Goal: Information Seeking & Learning: Check status

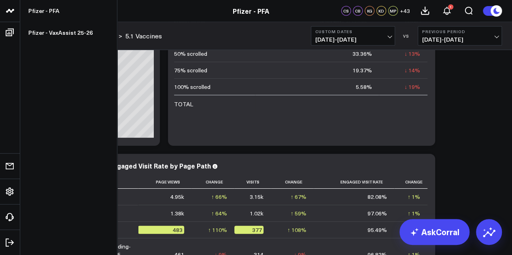
scroll to position [39, 0]
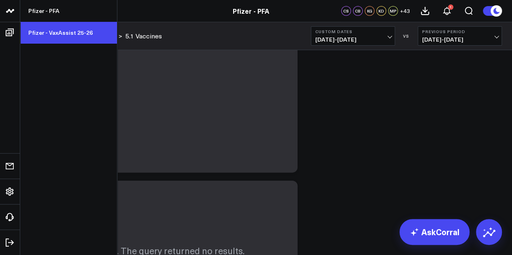
click at [58, 34] on link "Pfizer - VaxAssist 25-26" at bounding box center [68, 33] width 97 height 22
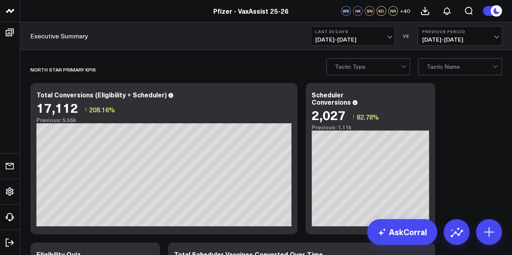
click at [393, 36] on button "Last 30 Days [DATE] - [DATE]" at bounding box center [353, 35] width 84 height 19
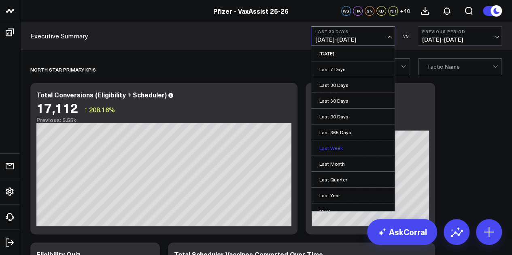
scroll to position [53, 0]
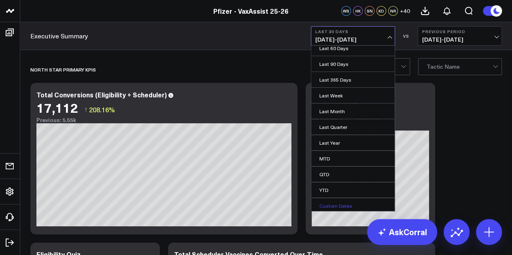
click at [335, 199] on link "Custom Dates" at bounding box center [352, 205] width 83 height 15
select select "7"
select select "2025"
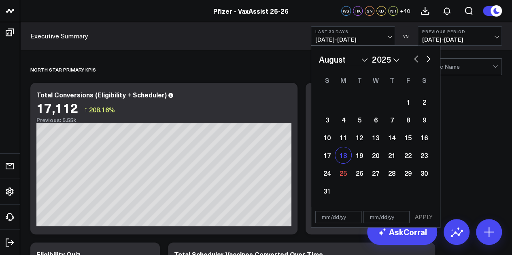
click at [342, 158] on div "18" at bounding box center [343, 155] width 16 height 16
type input "[DATE]"
select select "7"
select select "2025"
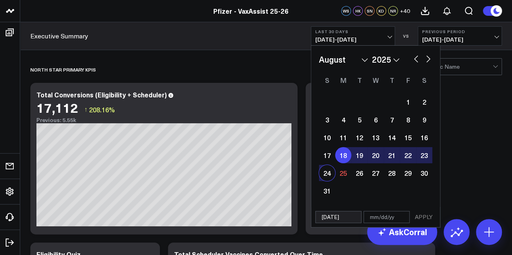
click at [327, 173] on div "24" at bounding box center [327, 173] width 16 height 16
type input "[DATE]"
select select "7"
select select "2025"
click at [430, 219] on button "APPLY" at bounding box center [424, 217] width 24 height 12
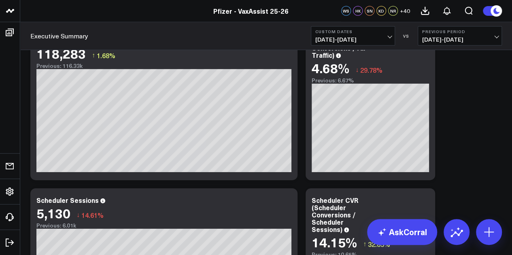
scroll to position [1178, 0]
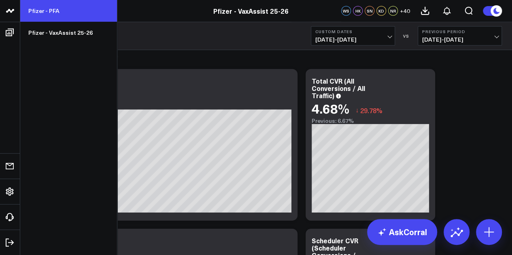
click at [64, 6] on link "Pfizer - PFA" at bounding box center [68, 11] width 97 height 22
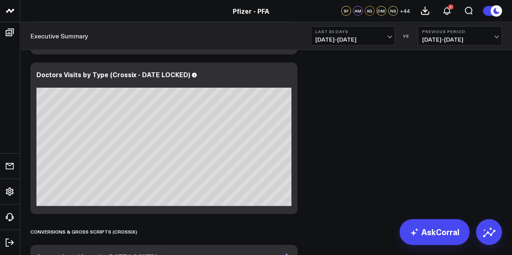
scroll to position [2501, 0]
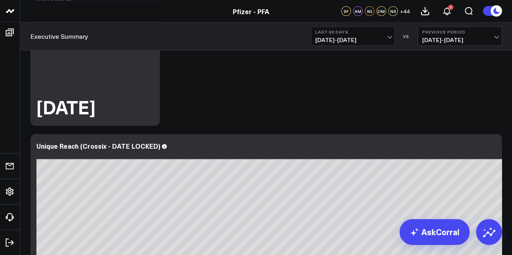
scroll to position [749, 0]
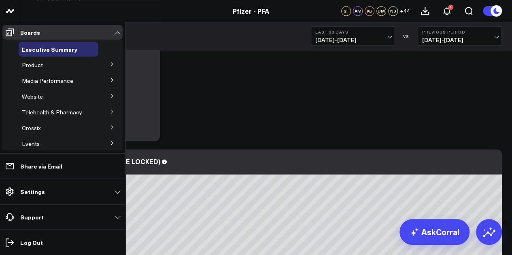
click at [109, 62] on button at bounding box center [112, 64] width 21 height 12
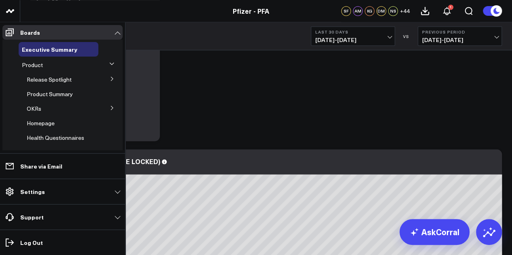
click at [110, 81] on icon at bounding box center [112, 78] width 5 height 5
click at [54, 125] on span "5.1 Vaccines" at bounding box center [48, 123] width 32 height 8
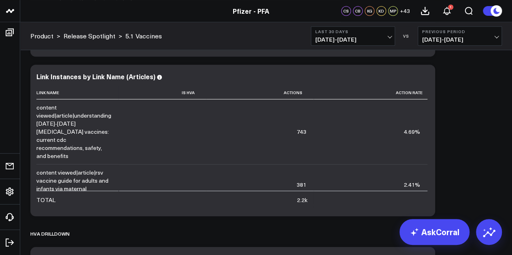
scroll to position [1777, 0]
click at [386, 37] on span "[DATE] - [DATE]" at bounding box center [352, 39] width 75 height 6
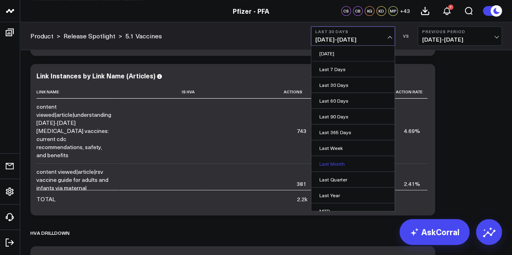
scroll to position [53, 0]
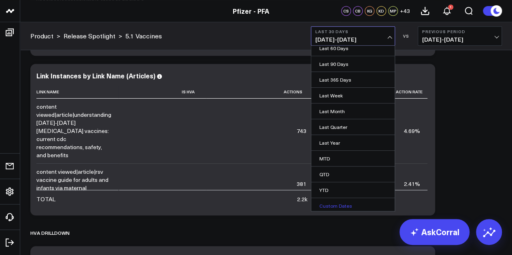
click at [333, 201] on link "Custom Dates" at bounding box center [352, 205] width 83 height 15
select select "7"
select select "2025"
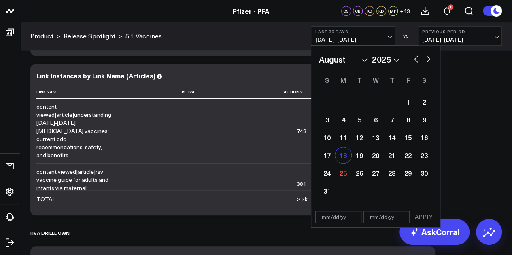
click at [345, 159] on div "18" at bounding box center [343, 155] width 16 height 16
type input "[DATE]"
select select "7"
select select "2025"
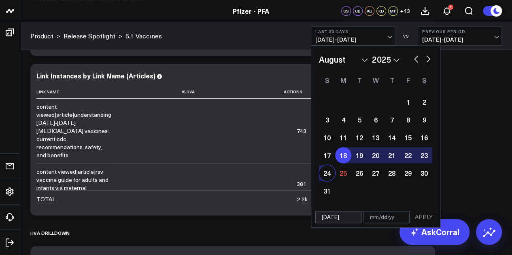
click at [327, 170] on div "24" at bounding box center [327, 173] width 16 height 16
type input "[DATE]"
select select "7"
select select "2025"
click at [422, 216] on button "APPLY" at bounding box center [424, 217] width 24 height 12
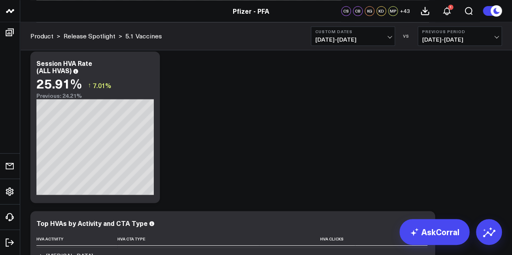
scroll to position [2116, 0]
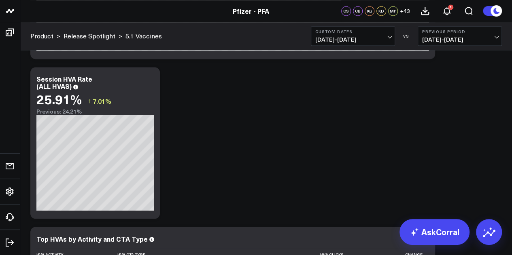
click at [492, 111] on div "Copy link to widget Ask support Comment Export PNG About this ATTR-CM Dashboard…" at bounding box center [265, 223] width 479 height 4566
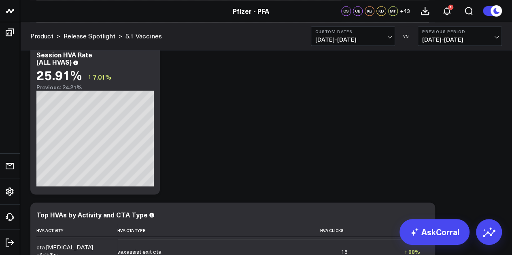
scroll to position [2140, 0]
click at [380, 40] on span "[DATE] - [DATE]" at bounding box center [352, 39] width 75 height 6
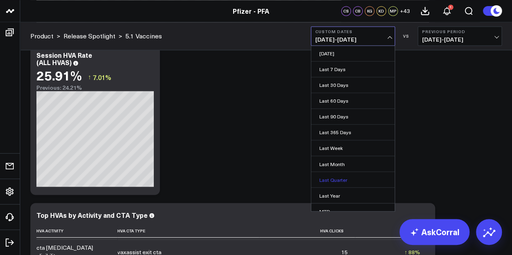
scroll to position [53, 0]
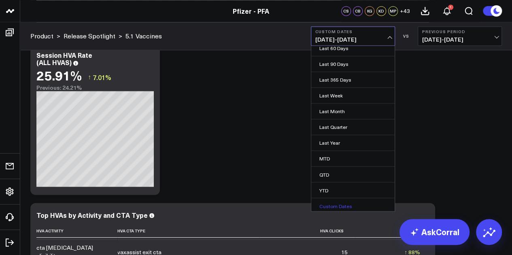
click at [344, 204] on link "Custom Dates" at bounding box center [352, 205] width 83 height 15
select select "7"
select select "2025"
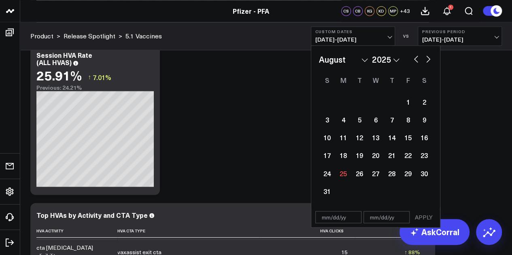
click at [480, 95] on div "Copy link to widget Ask support Comment Export PNG About this ATTR-CM Dashboard…" at bounding box center [265, 199] width 479 height 4566
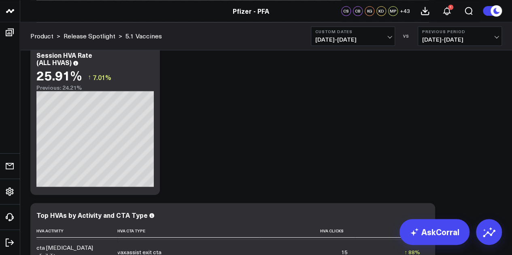
click at [503, 92] on div "Copy link to widget Ask support Comment Export PNG About this ATTR-CM Dashboard…" at bounding box center [265, 199] width 479 height 4566
click at [379, 44] on button "Custom Dates [DATE] - [DATE]" at bounding box center [353, 35] width 84 height 19
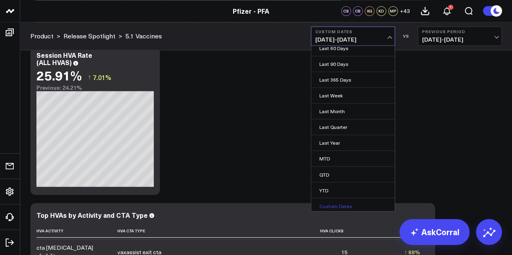
click at [338, 205] on link "Custom Dates" at bounding box center [352, 205] width 83 height 15
select select "7"
select select "2025"
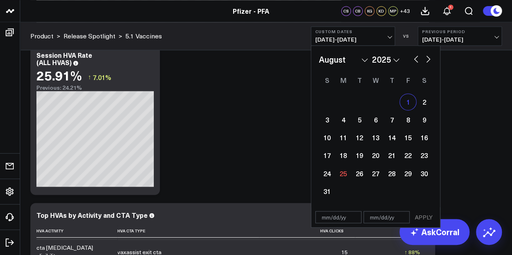
click at [411, 100] on div "1" at bounding box center [408, 102] width 16 height 16
type input "[DATE]"
select select "7"
select select "2025"
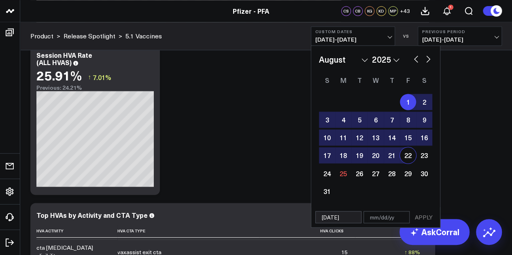
click at [407, 156] on div "22" at bounding box center [408, 155] width 16 height 16
type input "[DATE]"
select select "7"
select select "2025"
click at [423, 216] on button "APPLY" at bounding box center [424, 217] width 24 height 12
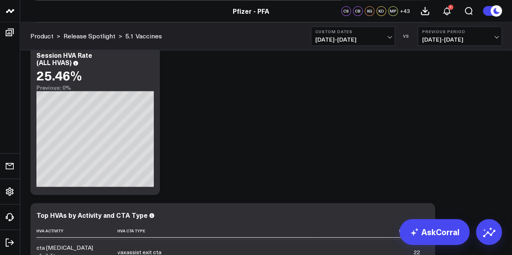
click at [493, 120] on div "Copy link to widget Ask support Comment Export PNG About this ATTR-CM Dashboard…" at bounding box center [265, 199] width 479 height 4566
click at [378, 39] on span "[DATE] - [DATE]" at bounding box center [352, 39] width 75 height 6
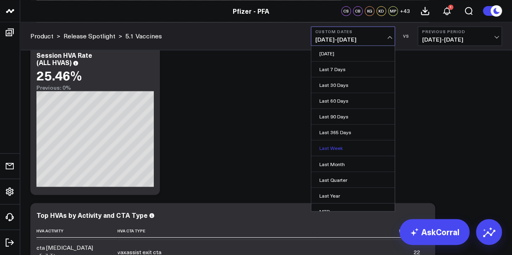
scroll to position [53, 0]
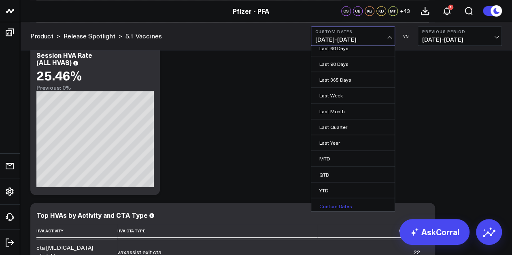
click at [342, 204] on link "Custom Dates" at bounding box center [352, 205] width 83 height 15
select select "7"
select select "2025"
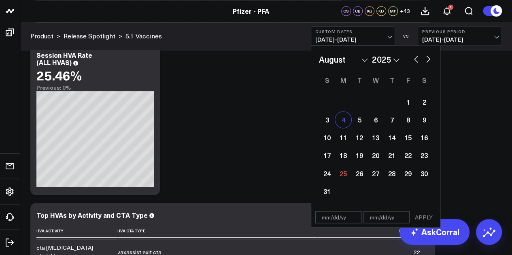
click at [344, 123] on div "4" at bounding box center [343, 120] width 16 height 16
type input "[DATE]"
select select "7"
select select "2025"
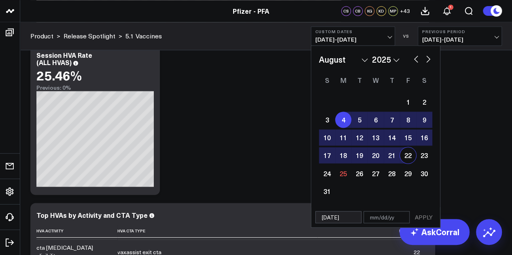
click at [407, 152] on div "22" at bounding box center [408, 155] width 16 height 16
type input "[DATE]"
select select "7"
select select "2025"
click at [345, 128] on div "1 2 3 4 5 6 7 8 9 10 11 12 13 14 15 16 17 18 19 20 21 22 23 24 25 26 27 28 29 3…" at bounding box center [375, 146] width 113 height 107
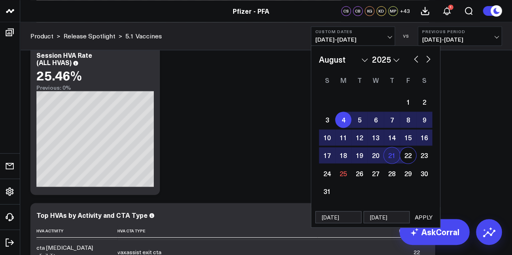
click at [394, 158] on div "21" at bounding box center [392, 155] width 16 height 16
type input "[DATE]"
select select "7"
select select "2025"
click at [345, 125] on div "4" at bounding box center [343, 120] width 16 height 16
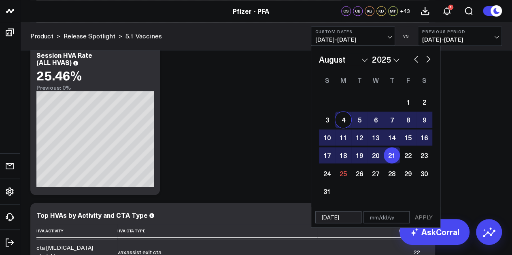
type input "[DATE]"
select select "7"
select select "2025"
click at [420, 219] on button "APPLY" at bounding box center [424, 217] width 24 height 12
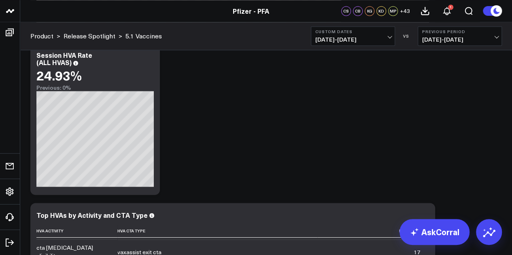
click at [499, 126] on div "Copy link to widget Ask support Comment Export PNG About this ATTR-CM Dashboard…" at bounding box center [265, 199] width 479 height 4566
click at [388, 41] on span "[DATE] - [DATE]" at bounding box center [352, 39] width 75 height 6
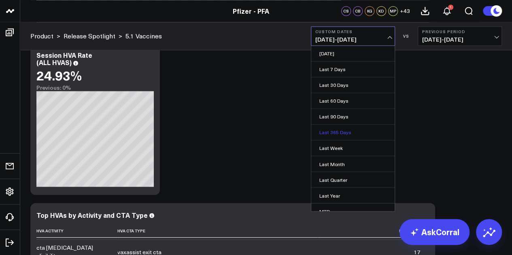
scroll to position [53, 0]
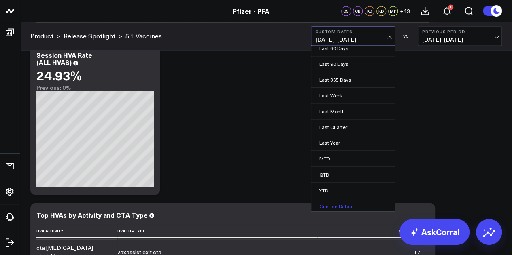
click at [337, 203] on link "Custom Dates" at bounding box center [352, 205] width 83 height 15
select select "7"
select select "2025"
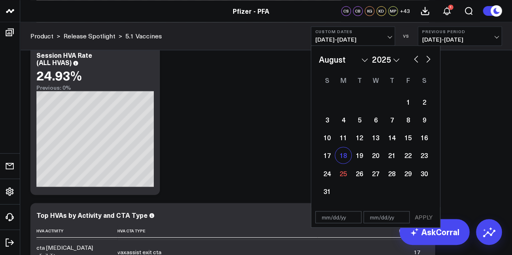
click at [346, 159] on div "18" at bounding box center [343, 155] width 16 height 16
type input "[DATE]"
select select "7"
select select "2025"
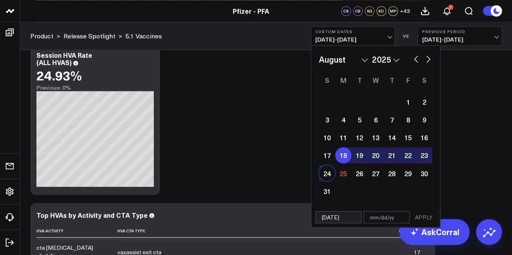
click at [330, 169] on div "24" at bounding box center [327, 173] width 16 height 16
type input "[DATE]"
select select "7"
select select "2025"
click at [427, 221] on button "APPLY" at bounding box center [424, 217] width 24 height 12
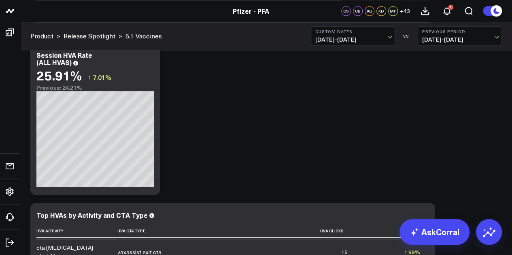
click at [484, 123] on div "Copy link to widget Ask support Comment Export PNG About this ATTR-CM Dashboard…" at bounding box center [265, 199] width 479 height 4566
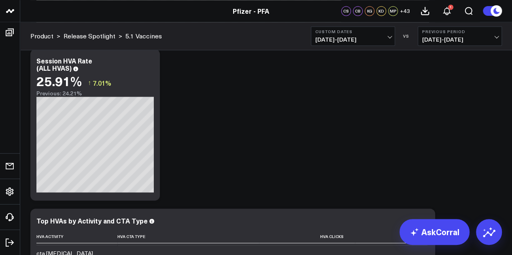
click at [492, 120] on div "Copy link to widget Ask support Comment Export PNG About this ATTR-CM Dashboard…" at bounding box center [265, 205] width 479 height 4566
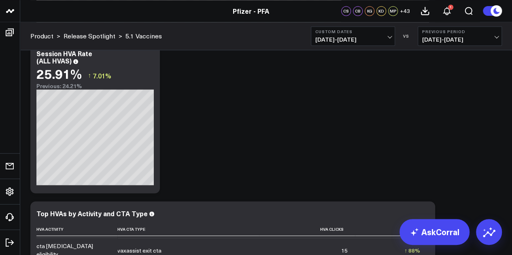
scroll to position [2120, 0]
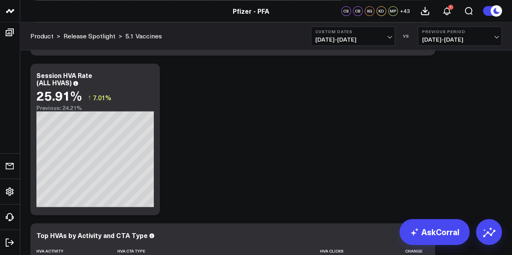
click at [489, 155] on div "Copy link to widget Ask support Comment Export PNG About this ATTR-CM Dashboard…" at bounding box center [265, 219] width 479 height 4566
click at [488, 129] on div "Copy link to widget Ask support Comment Export PNG About this ATTR-CM Dashboard…" at bounding box center [265, 219] width 479 height 4566
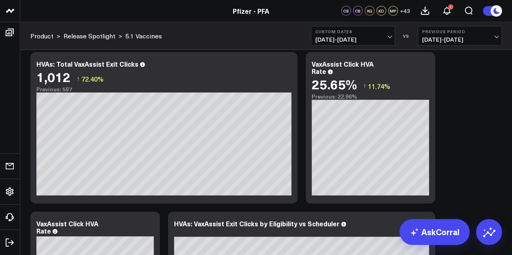
scroll to position [2451, 0]
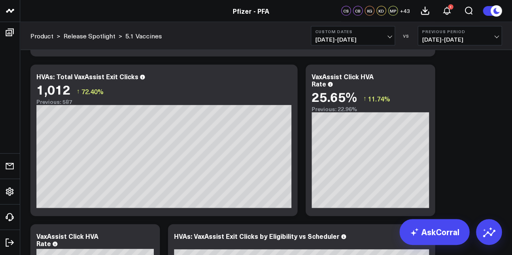
scroll to position [2452, 0]
